Goal: Task Accomplishment & Management: Manage account settings

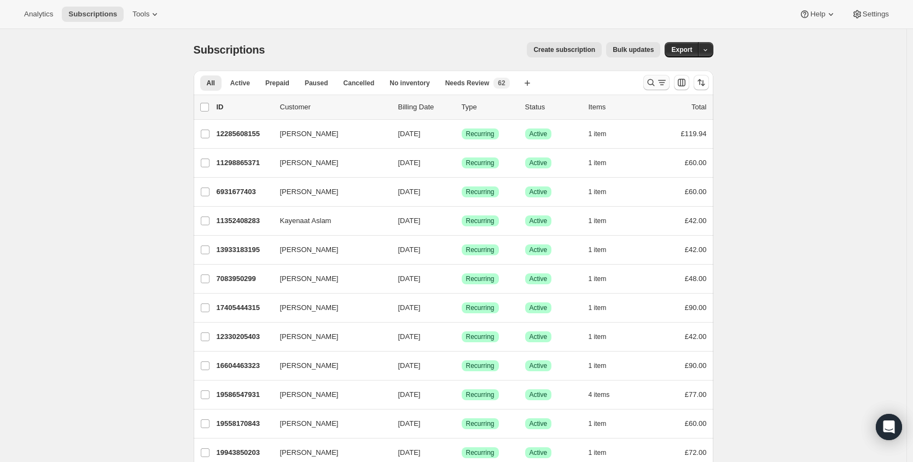
click at [652, 80] on icon "Search and filter results" at bounding box center [650, 82] width 11 height 11
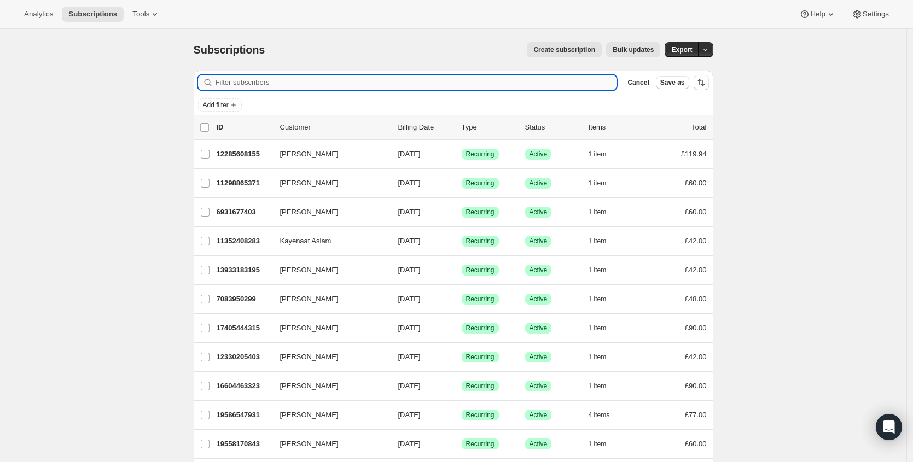
paste input "[EMAIL_ADDRESS][DOMAIN_NAME]"
type input "[EMAIL_ADDRESS][DOMAIN_NAME]"
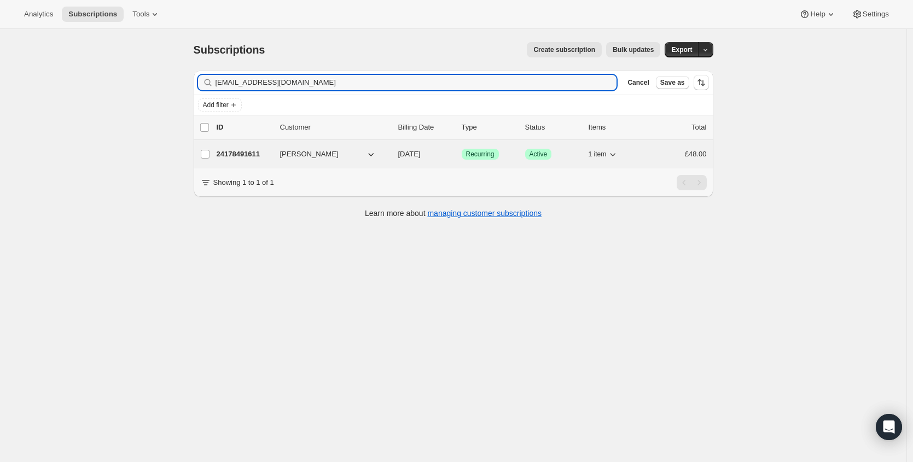
click at [250, 153] on p "24178491611" at bounding box center [244, 154] width 55 height 11
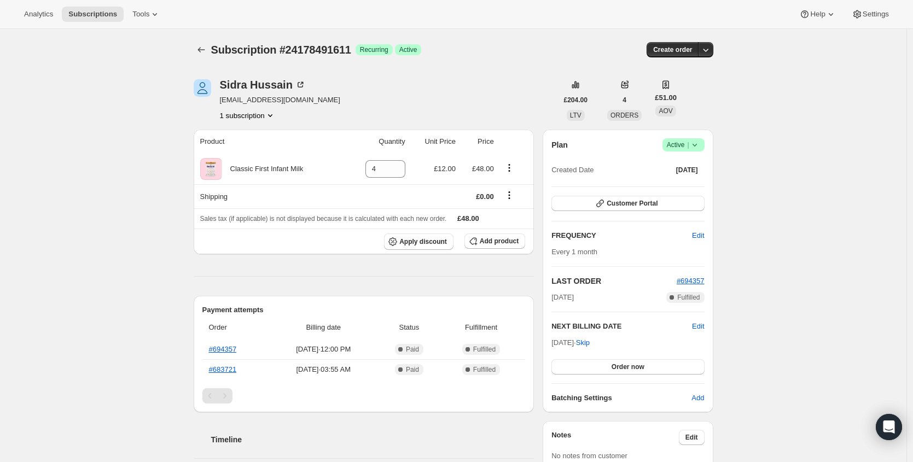
click at [700, 141] on icon at bounding box center [694, 144] width 11 height 11
click at [672, 185] on span "Cancel subscription" at bounding box center [683, 185] width 62 height 8
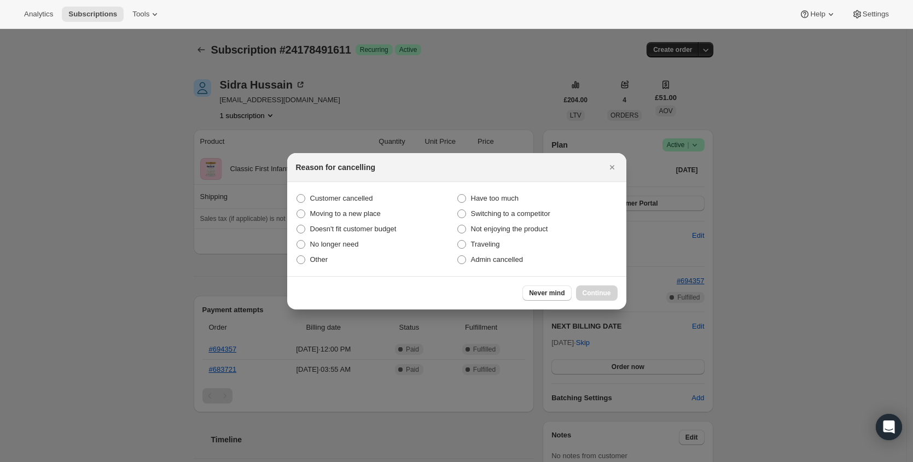
drag, startPoint x: 350, startPoint y: 197, endPoint x: 566, endPoint y: 277, distance: 229.6
click at [350, 197] on span "Customer cancelled" at bounding box center [341, 198] width 63 height 8
click at [297, 195] on input "Customer cancelled" at bounding box center [296, 194] width 1 height 1
radio input "true"
click at [589, 294] on span "Continue" at bounding box center [596, 293] width 28 height 9
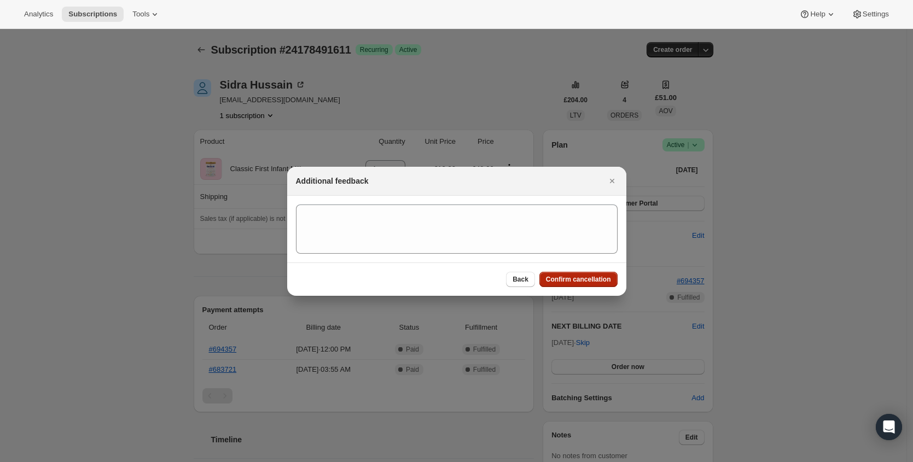
click at [596, 281] on span "Confirm cancellation" at bounding box center [578, 279] width 65 height 9
